Goal: Information Seeking & Learning: Learn about a topic

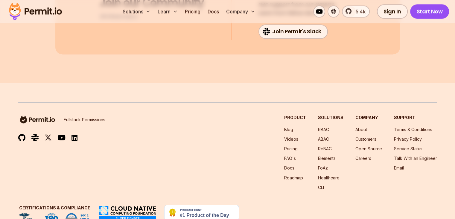
scroll to position [3262, 0]
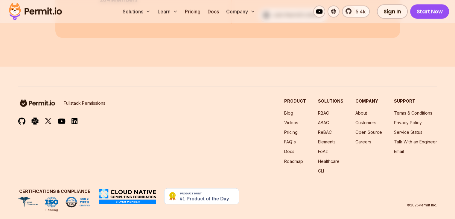
click at [295, 106] on div "Product Blog Videos Pricing FAQ's Docs Roadmap Solutions RBAC ABAC ReBAC Elemen…" at bounding box center [360, 135] width 153 height 75
click at [318, 110] on link "RBAC" at bounding box center [323, 112] width 11 height 5
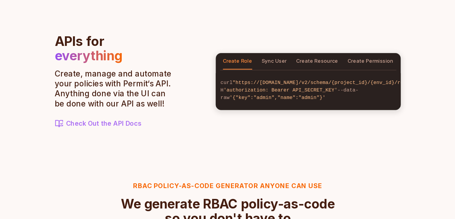
scroll to position [653, 0]
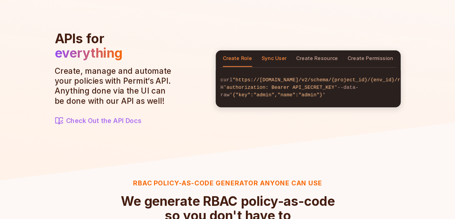
click at [264, 77] on button "Sync User" at bounding box center [266, 84] width 21 height 14
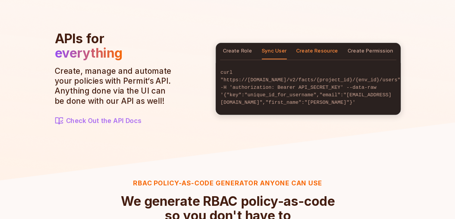
click at [302, 76] on button "Create Resource" at bounding box center [302, 78] width 35 height 14
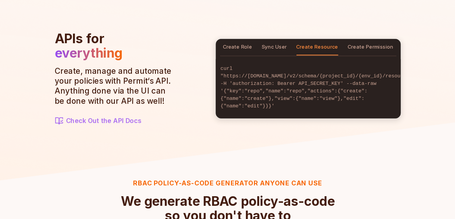
click at [352, 82] on div "curl "https://[DOMAIN_NAME]/v2/schema/{project_id}/{env_id}/roles" -H 'authoriz…" at bounding box center [295, 108] width 155 height 52
click at [351, 79] on button "Create Permission" at bounding box center [348, 75] width 38 height 14
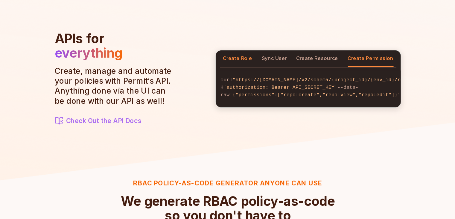
click at [234, 79] on button "Create Role" at bounding box center [236, 84] width 25 height 14
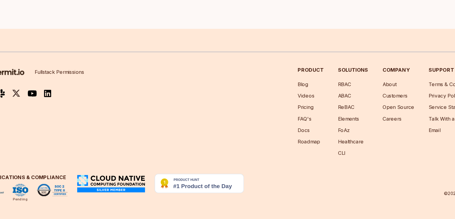
scroll to position [1745, 0]
click at [318, 108] on link "RBAC" at bounding box center [323, 105] width 11 height 5
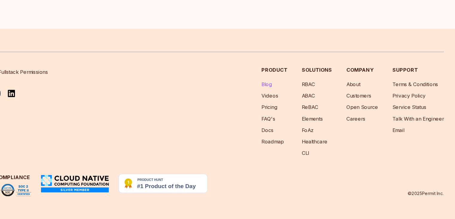
click at [284, 108] on link "Blog" at bounding box center [288, 105] width 9 height 5
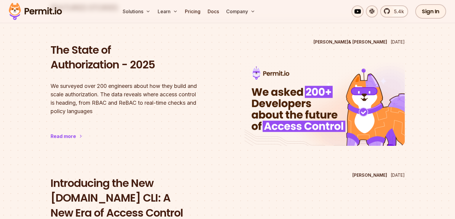
scroll to position [54, 0]
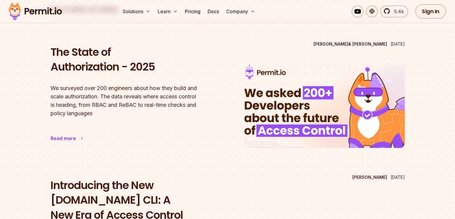
click at [83, 136] on icon at bounding box center [82, 138] width 5 height 5
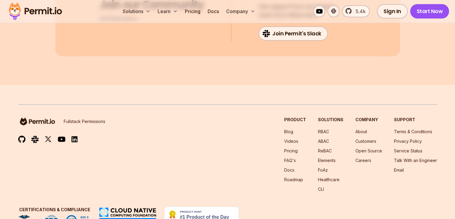
scroll to position [3833, 0]
click at [251, 117] on div "Fullstack Permissions Product Blog Videos Pricing FAQ's Docs Roadmap Solutions …" at bounding box center [227, 154] width 419 height 75
click at [284, 129] on link "Blog" at bounding box center [288, 131] width 9 height 5
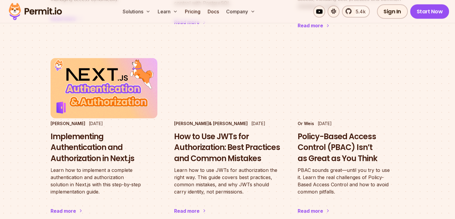
scroll to position [979, 0]
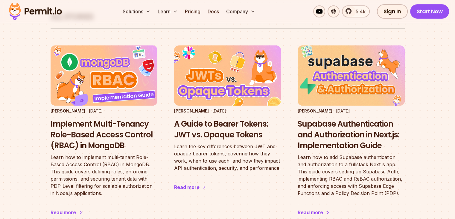
scroll to position [385, 0]
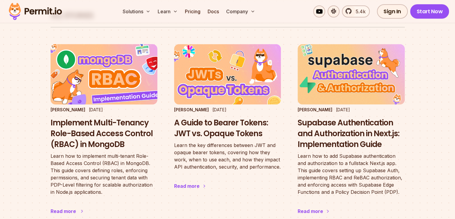
click at [100, 117] on h3 "Implement Multi-Tenancy Role-Based Access Control (RBAC) in MongoDB" at bounding box center [104, 133] width 107 height 32
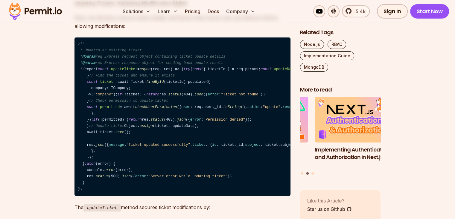
scroll to position [10930, 0]
click at [315, 45] on link "Node.js" at bounding box center [312, 44] width 24 height 9
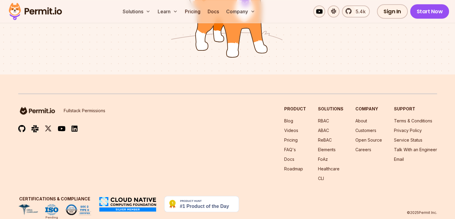
scroll to position [488, 0]
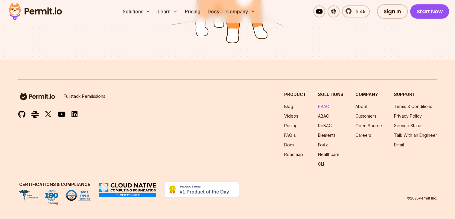
click at [318, 106] on link "RBAC" at bounding box center [323, 106] width 11 height 5
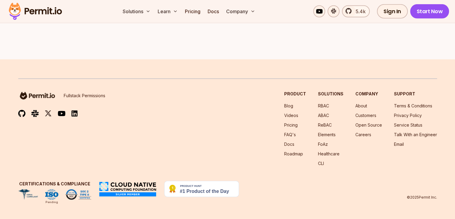
scroll to position [1762, 0]
click at [284, 151] on link "Roadmap" at bounding box center [293, 153] width 19 height 5
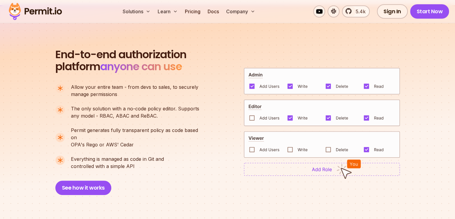
scroll to position [406, 0]
click at [338, 169] on img at bounding box center [349, 168] width 25 height 19
click at [95, 185] on button "See how it works" at bounding box center [83, 187] width 56 height 14
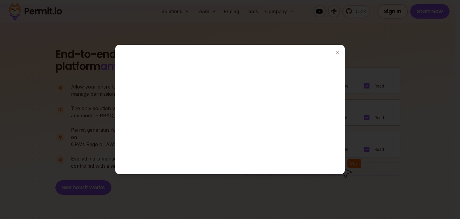
drag, startPoint x: 95, startPoint y: 185, endPoint x: 235, endPoint y: 94, distance: 167.1
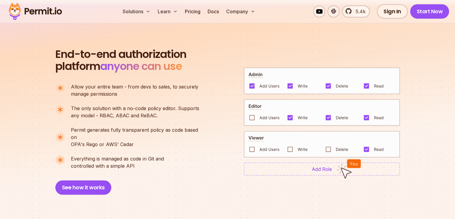
click at [264, 84] on img at bounding box center [322, 80] width 156 height 27
click at [314, 110] on img at bounding box center [322, 112] width 156 height 27
click at [167, 142] on ul "Allow your entire team - from devs to sales, to securely manage permissions The…" at bounding box center [129, 126] width 149 height 86
click at [87, 180] on button "See how it works" at bounding box center [83, 187] width 56 height 14
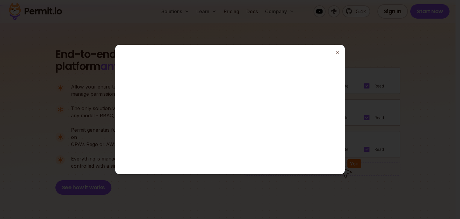
click at [335, 53] on icon "button" at bounding box center [337, 52] width 5 height 5
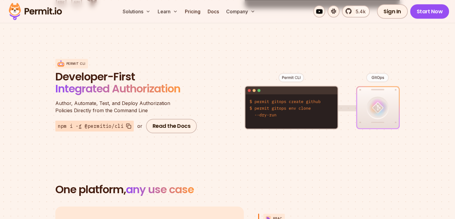
scroll to position [710, 0]
